Goal: Information Seeking & Learning: Learn about a topic

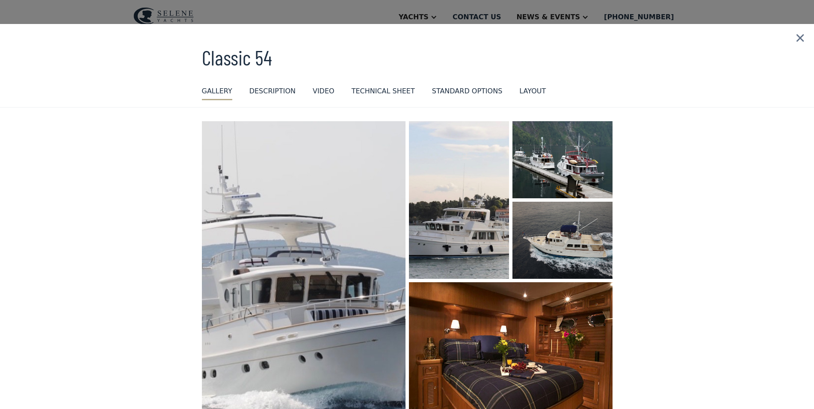
click at [254, 65] on h3 "Classic 54" at bounding box center [407, 57] width 411 height 23
click at [795, 36] on img at bounding box center [800, 38] width 28 height 28
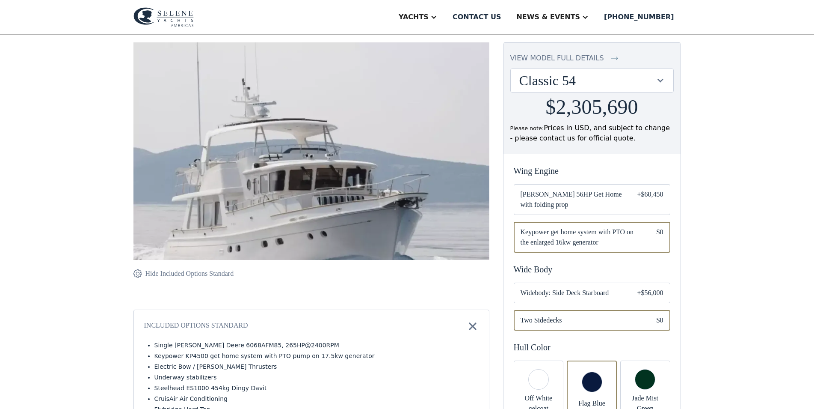
scroll to position [87, 0]
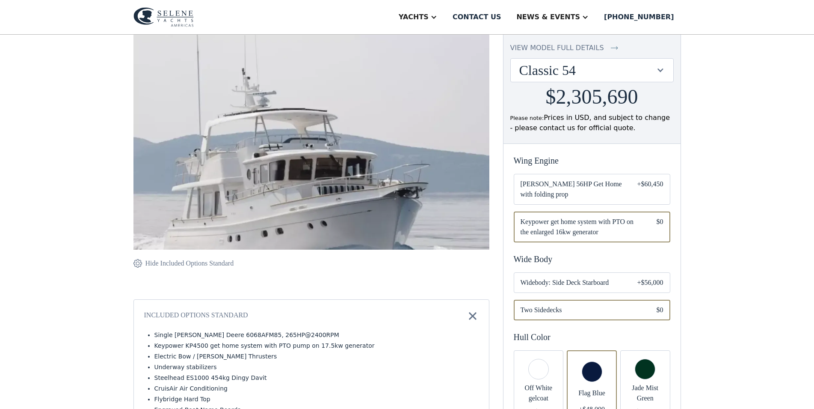
click at [623, 192] on span "[PERSON_NAME] 56HP Get Home with folding prop" at bounding box center [572, 189] width 103 height 21
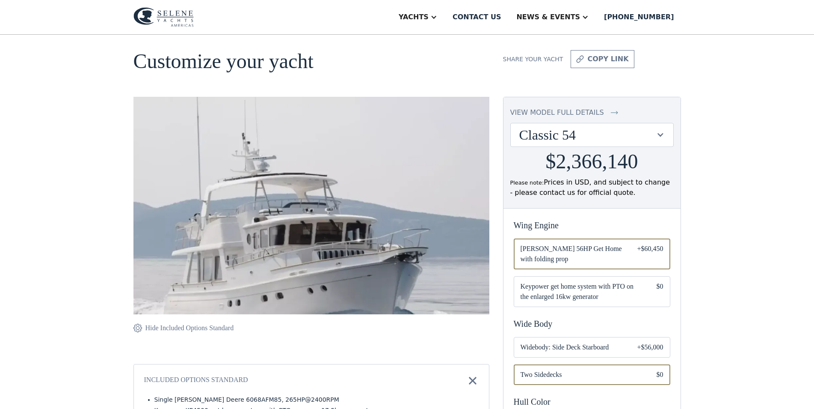
scroll to position [44, 0]
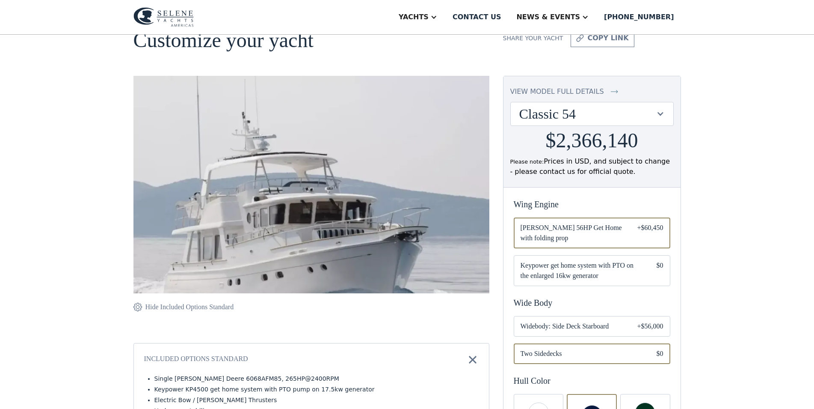
click at [355, 119] on img at bounding box center [311, 204] width 356 height 256
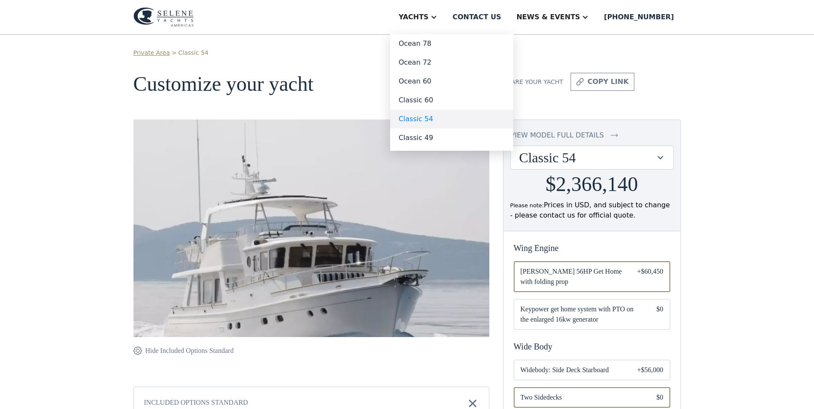
click at [454, 116] on link "Classic 54" at bounding box center [451, 119] width 123 height 19
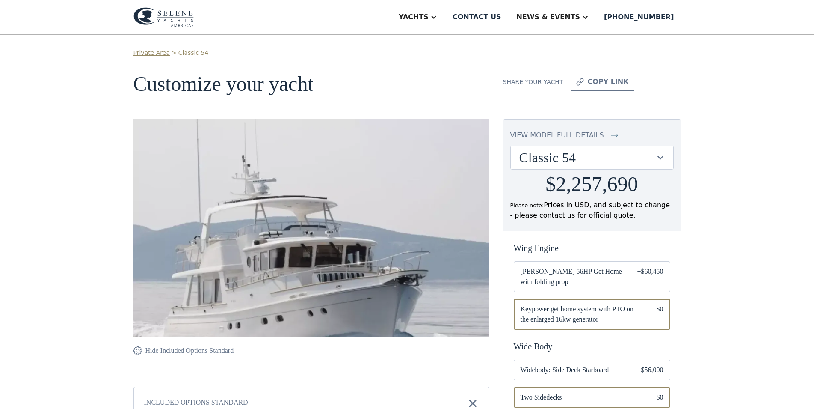
click at [179, 54] on link "Classic 54" at bounding box center [193, 52] width 30 height 9
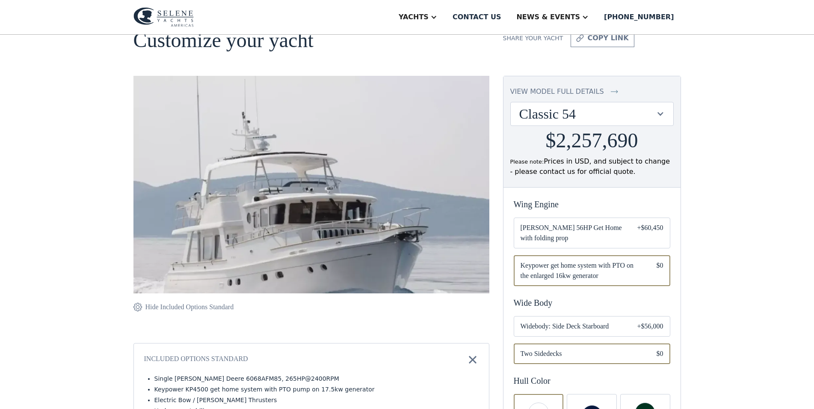
click at [568, 89] on div "view model full details" at bounding box center [557, 91] width 94 height 10
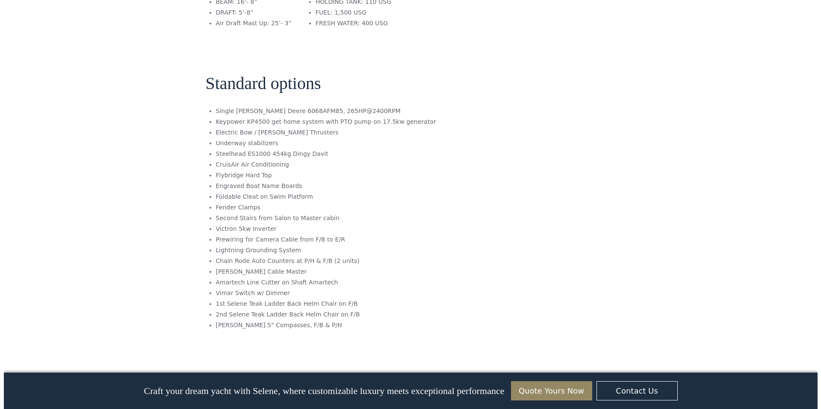
scroll to position [1430, 0]
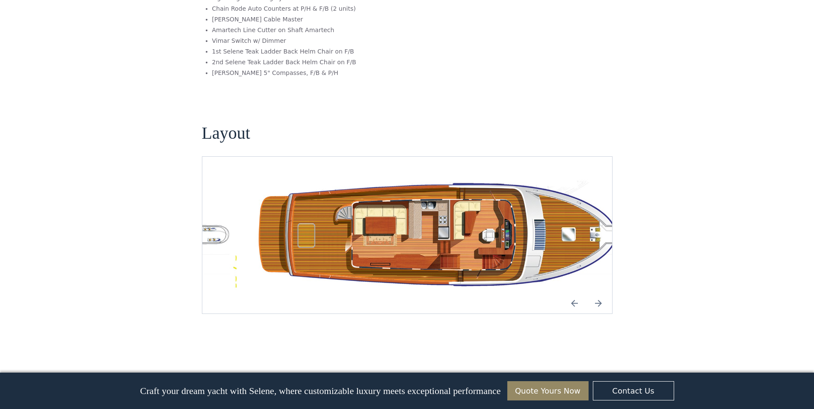
click at [549, 259] on img "open lightbox" at bounding box center [448, 234] width 396 height 115
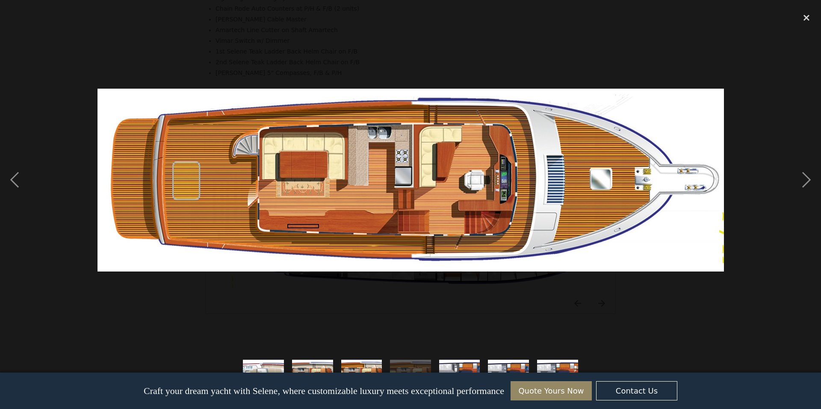
click at [576, 275] on div at bounding box center [410, 179] width 821 height 343
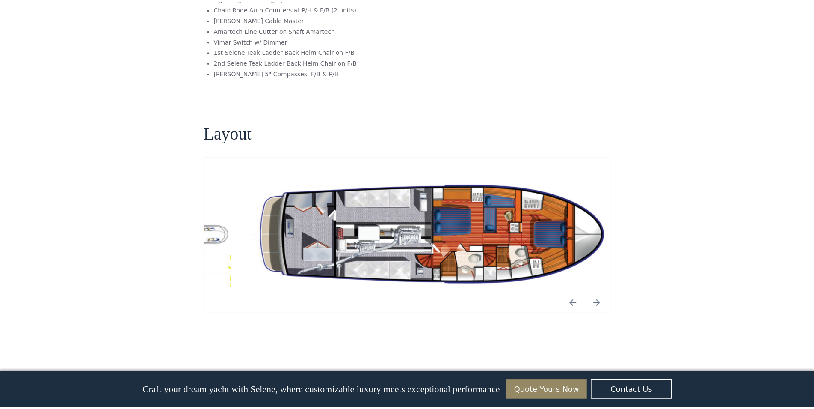
scroll to position [0, 0]
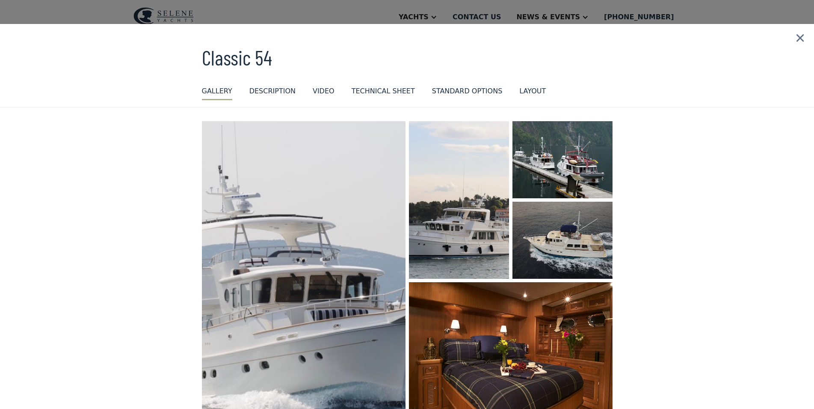
click at [215, 93] on div "GALLERY" at bounding box center [217, 91] width 30 height 10
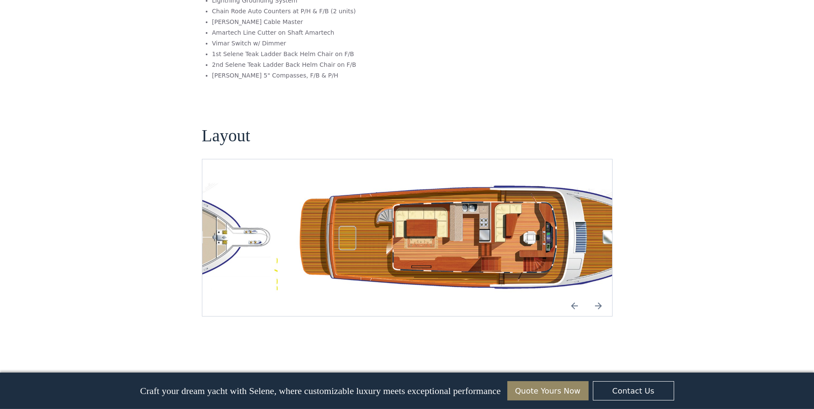
scroll to position [1430, 0]
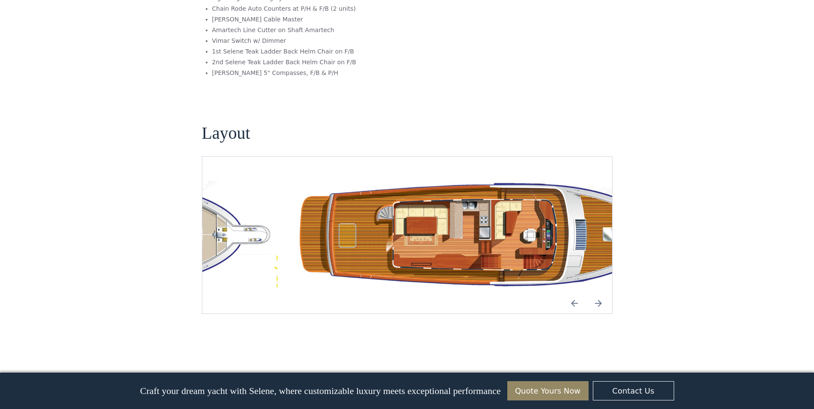
click at [291, 236] on img "open lightbox" at bounding box center [489, 234] width 396 height 115
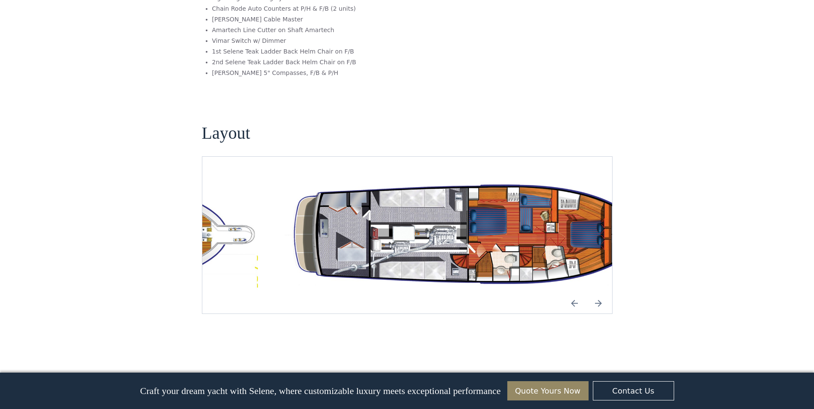
click at [272, 229] on img "open lightbox" at bounding box center [470, 234] width 396 height 115
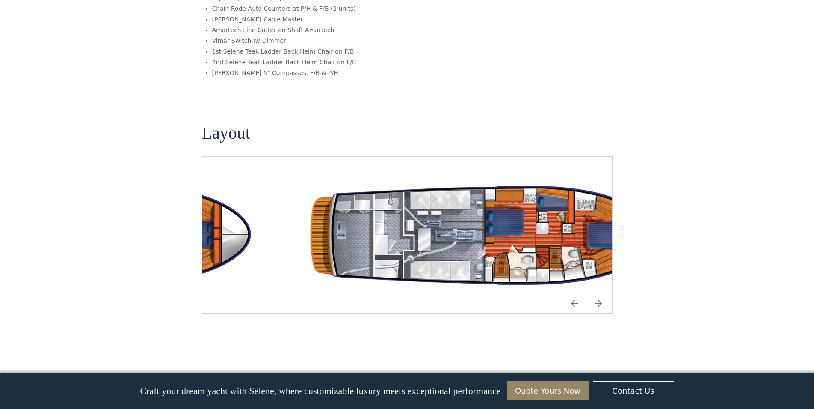
click at [304, 221] on img "open lightbox" at bounding box center [489, 234] width 396 height 115
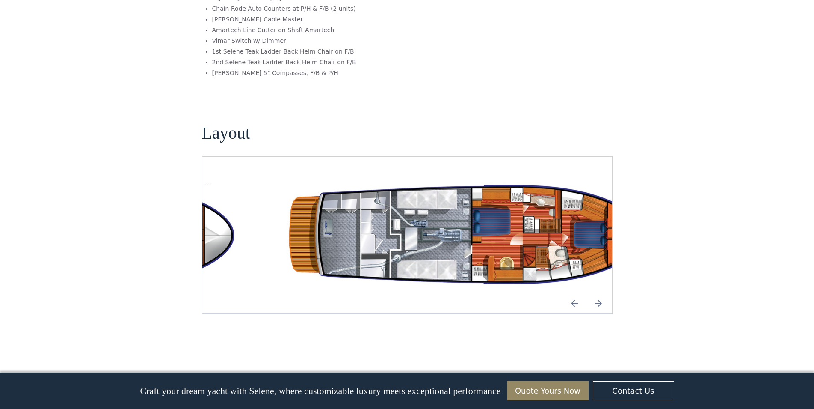
click at [303, 218] on img "open lightbox" at bounding box center [476, 234] width 396 height 115
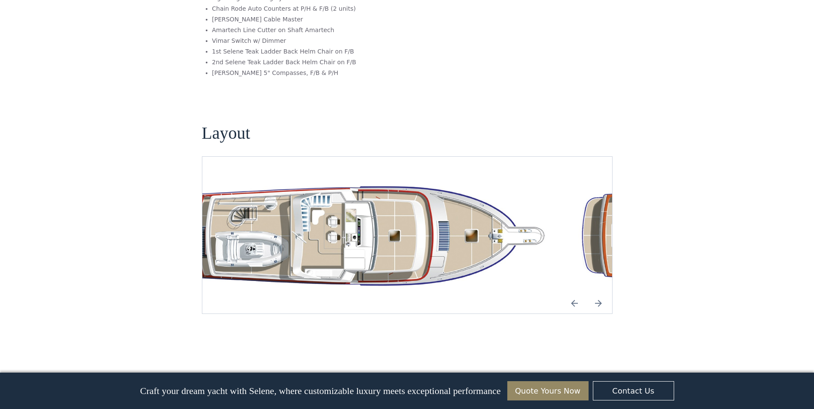
click at [338, 219] on img "open lightbox" at bounding box center [362, 234] width 396 height 115
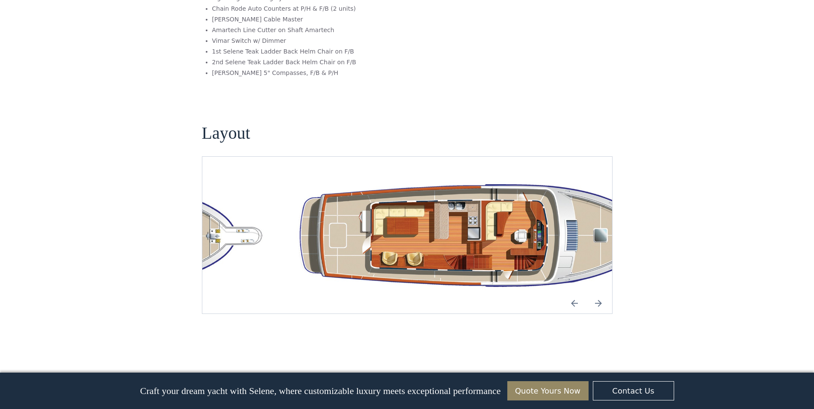
click at [291, 210] on img "open lightbox" at bounding box center [489, 234] width 396 height 115
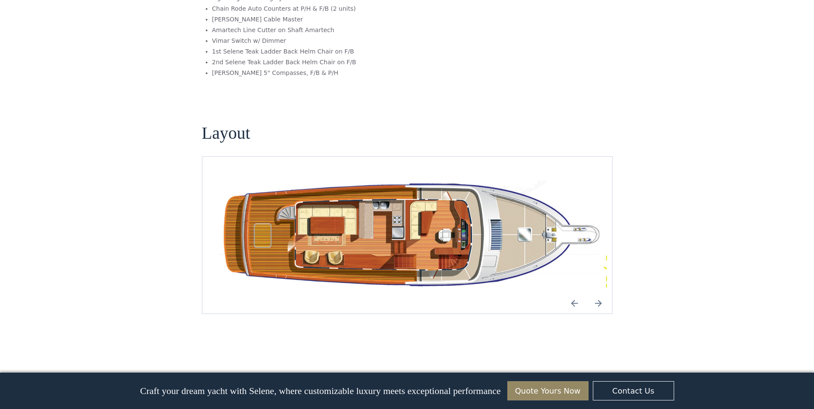
click at [320, 214] on img "open lightbox" at bounding box center [409, 234] width 396 height 115
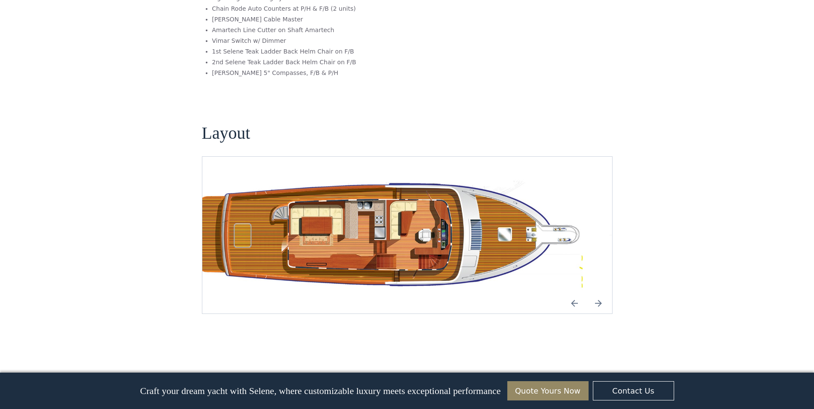
click at [362, 220] on img "open lightbox" at bounding box center [385, 234] width 396 height 115
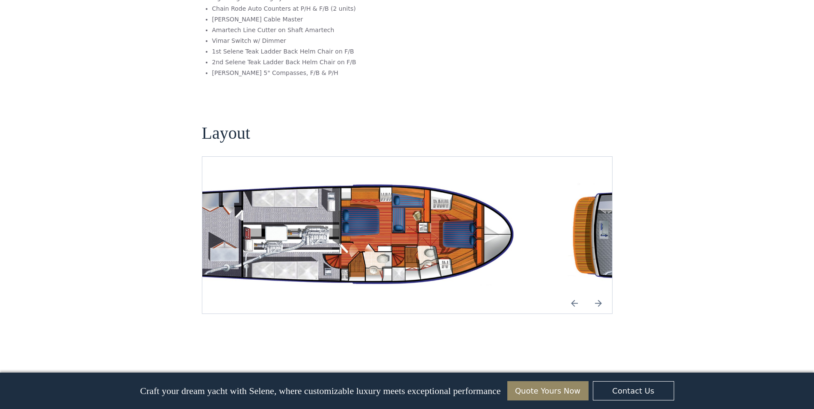
click at [304, 215] on img "open lightbox" at bounding box center [342, 234] width 396 height 115
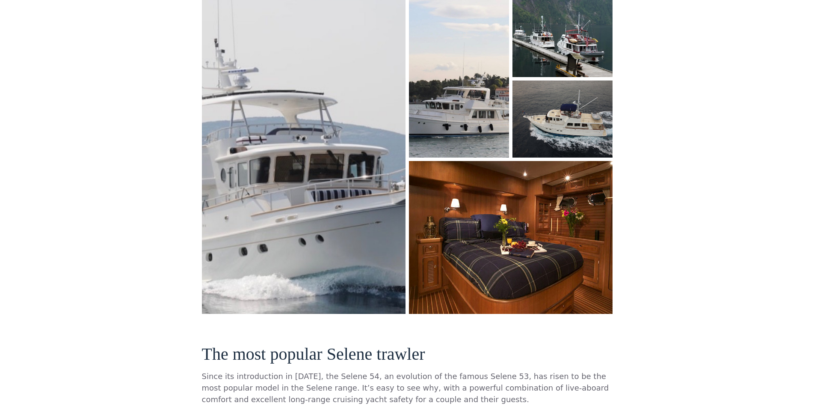
scroll to position [0, 0]
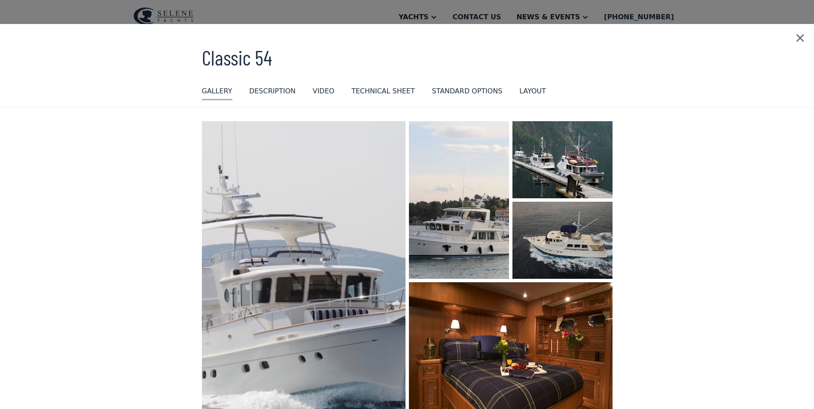
click at [796, 37] on img at bounding box center [800, 38] width 28 height 28
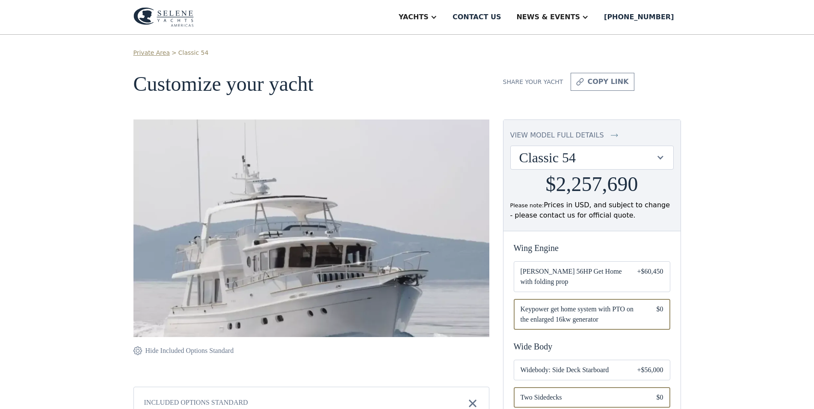
click at [169, 15] on img at bounding box center [163, 17] width 60 height 20
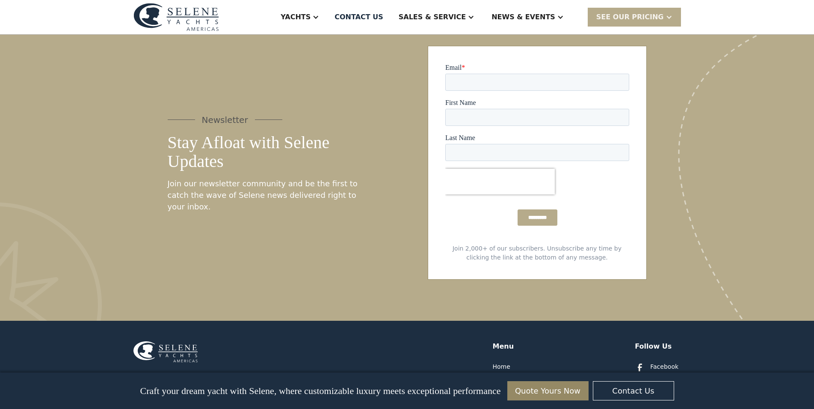
scroll to position [4363, 0]
